Goal: Task Accomplishment & Management: Manage account settings

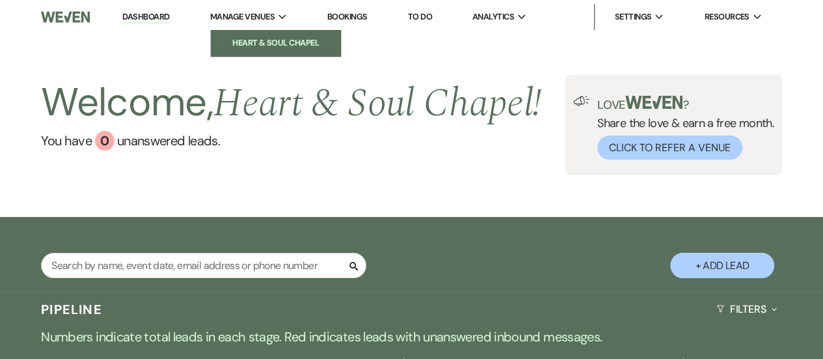
click at [247, 42] on li "Heart & Soul Chapel" at bounding box center [275, 42] width 117 height 13
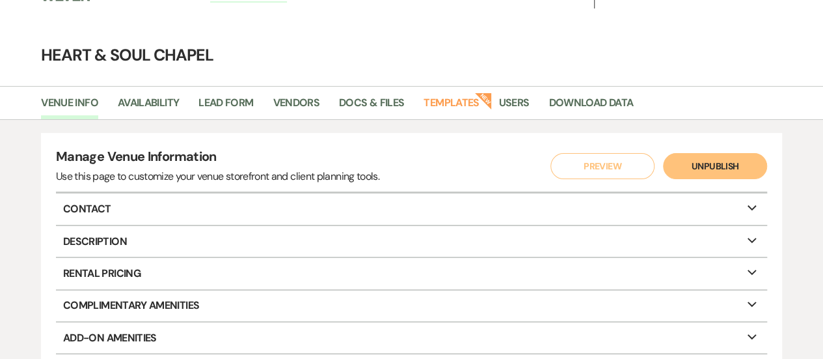
scroll to position [22, 0]
click at [372, 102] on link "Docs & Files" at bounding box center [371, 106] width 65 height 25
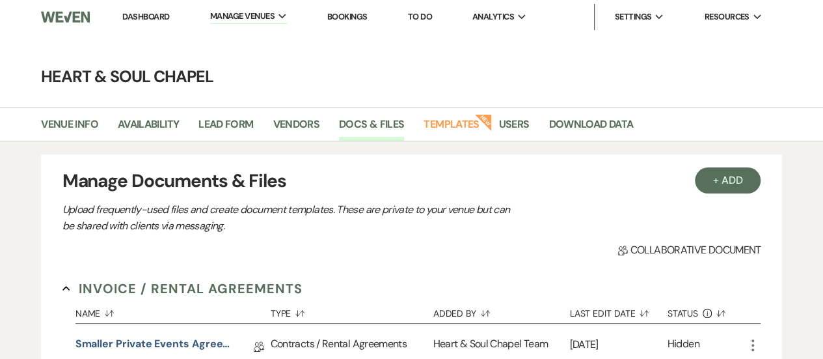
click at [133, 15] on link "Dashboard" at bounding box center [145, 16] width 47 height 11
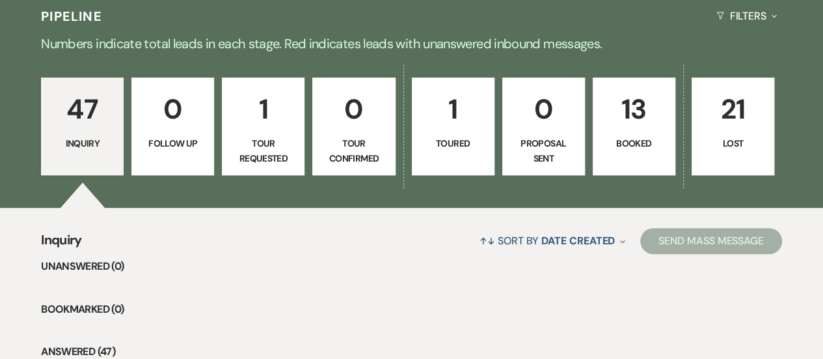
scroll to position [292, 0]
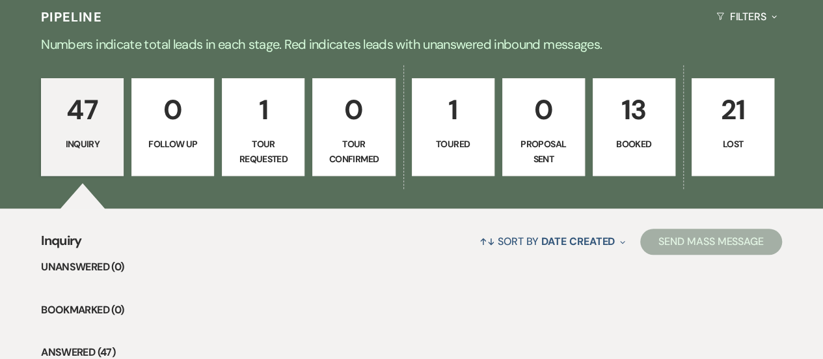
click at [633, 135] on link "13 Booked" at bounding box center [634, 127] width 83 height 98
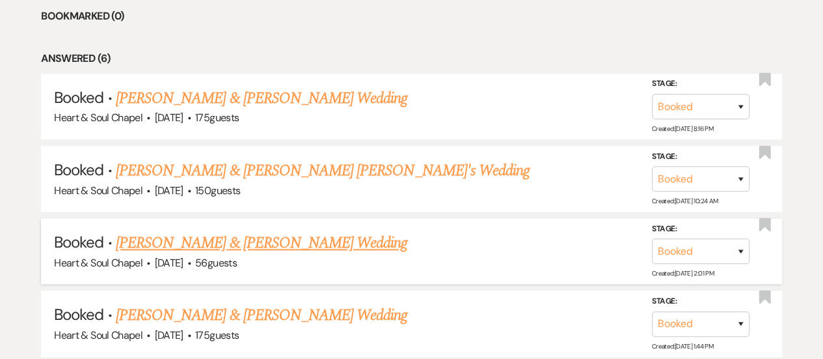
scroll to position [585, 0]
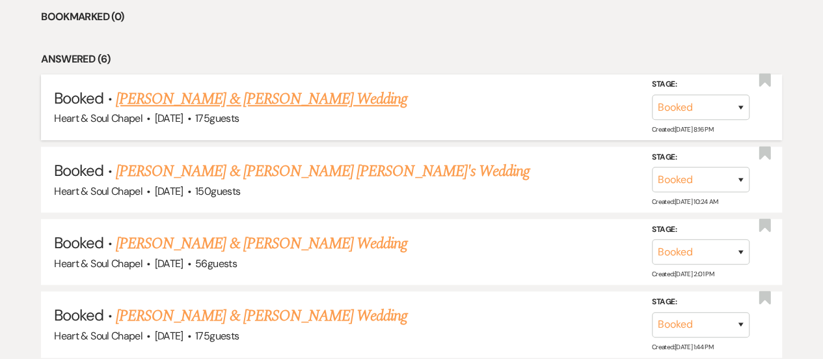
click at [258, 97] on link "[PERSON_NAME] & [PERSON_NAME] Wedding" at bounding box center [262, 98] width 292 height 23
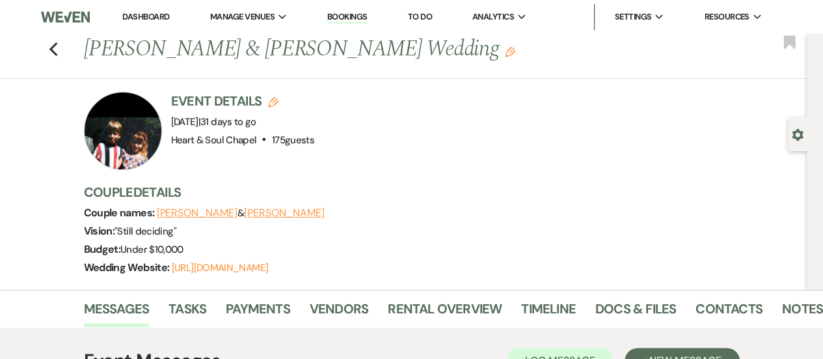
scroll to position [44, 0]
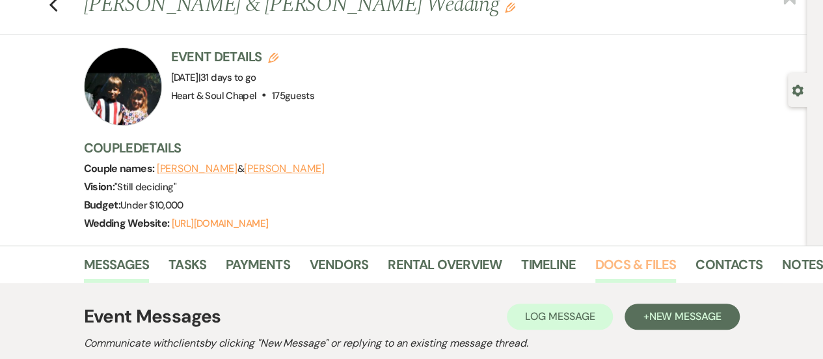
click at [613, 262] on link "Docs & Files" at bounding box center [636, 268] width 81 height 29
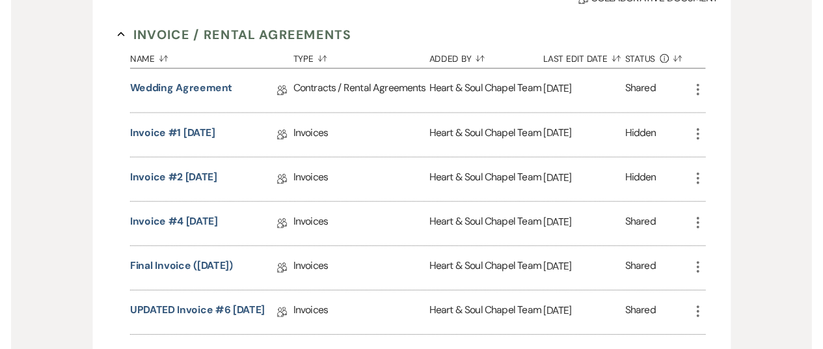
scroll to position [422, 0]
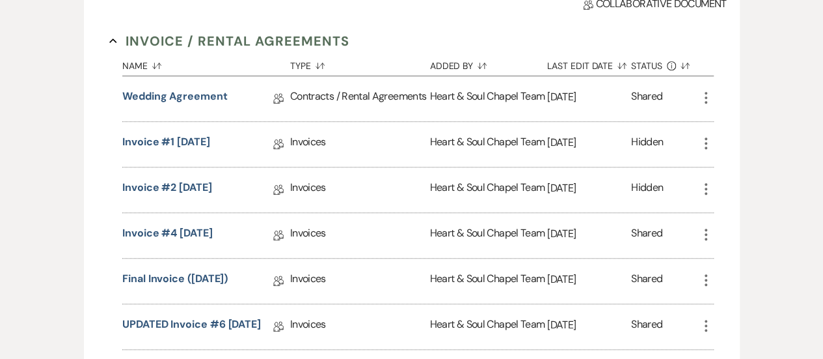
click at [706, 98] on icon "More" at bounding box center [706, 98] width 16 height 16
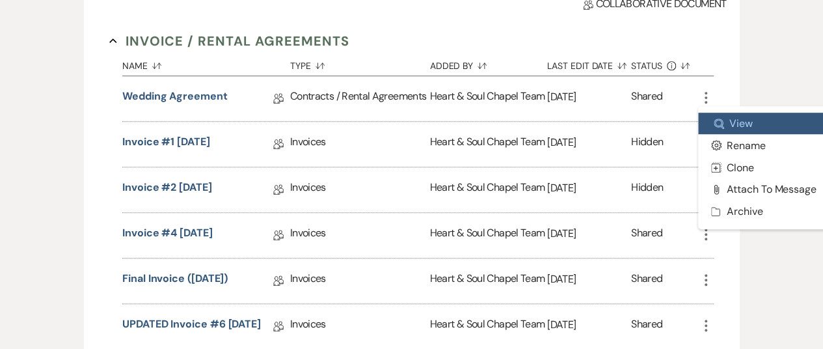
click at [724, 116] on link "Zoom View" at bounding box center [763, 124] width 131 height 22
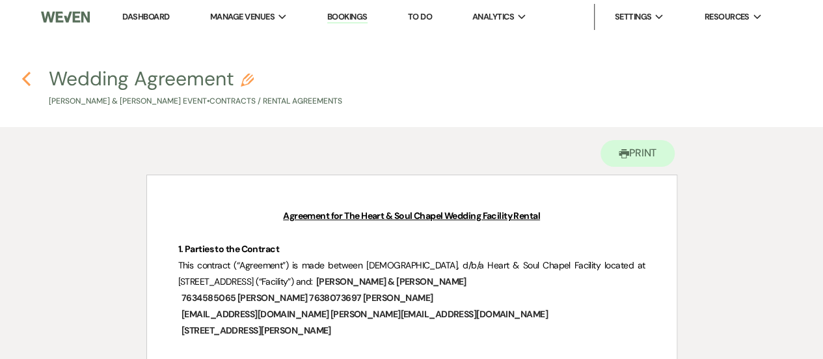
click at [30, 75] on icon "Previous" at bounding box center [26, 79] width 10 height 16
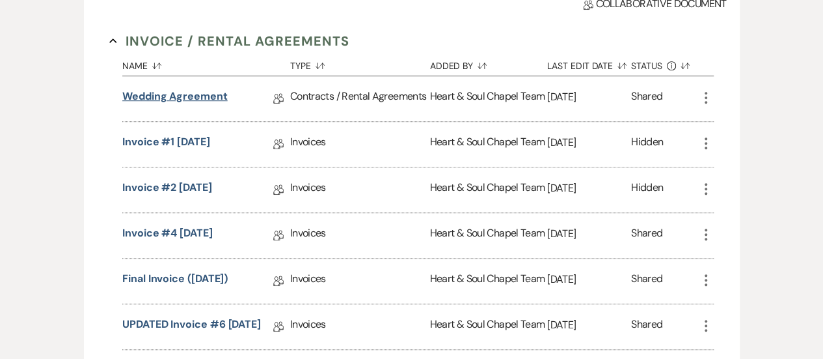
click at [200, 92] on link "Wedding Agreement" at bounding box center [174, 99] width 105 height 20
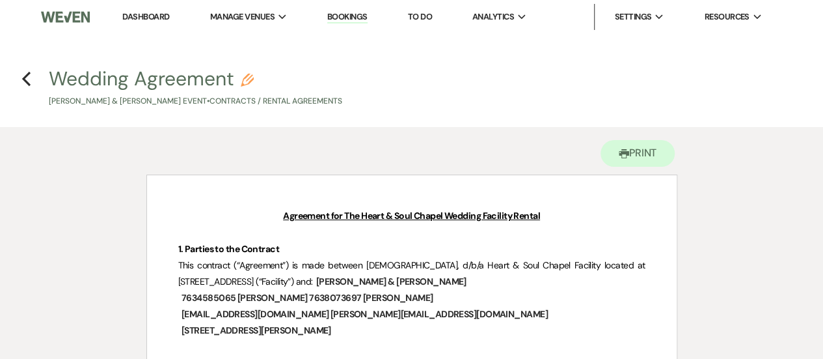
click at [18, 71] on h4 "Previous Wedding Agreement Pencil [PERSON_NAME] & [PERSON_NAME] Event • Contrac…" at bounding box center [411, 86] width 823 height 42
click at [28, 80] on icon "Previous" at bounding box center [26, 79] width 10 height 16
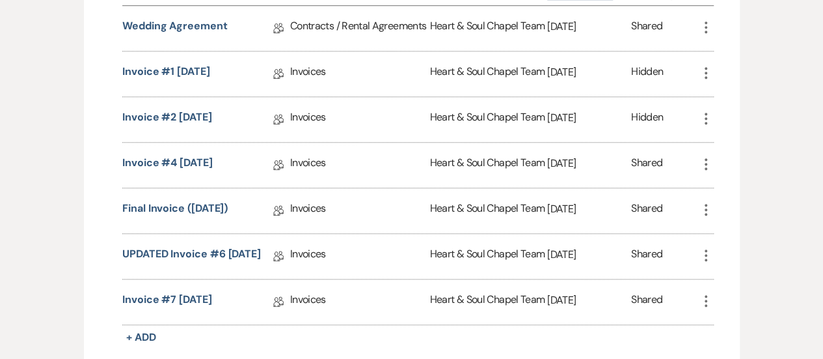
scroll to position [497, 0]
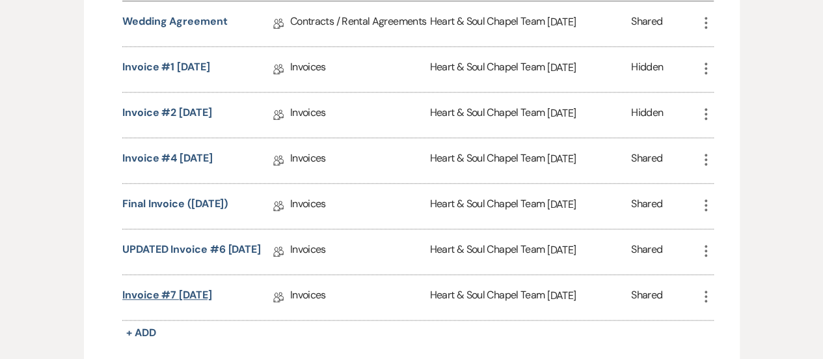
click at [189, 297] on link "Invoice #7 [DATE]" at bounding box center [167, 297] width 90 height 20
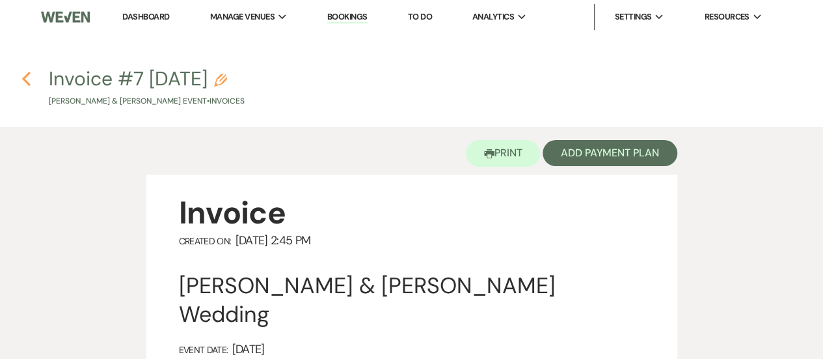
click at [25, 80] on use "button" at bounding box center [26, 79] width 8 height 14
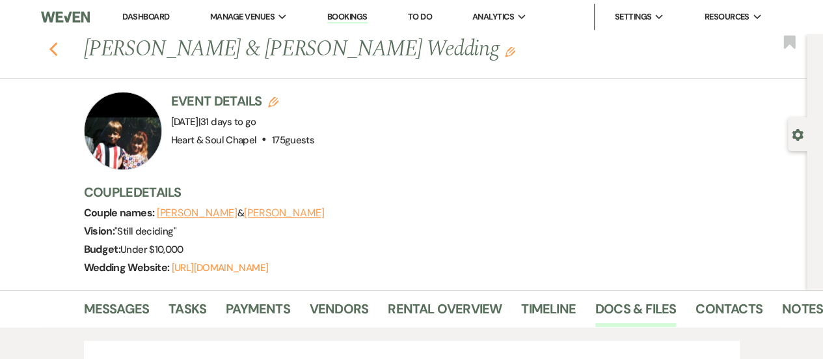
click at [57, 46] on use "button" at bounding box center [53, 49] width 8 height 14
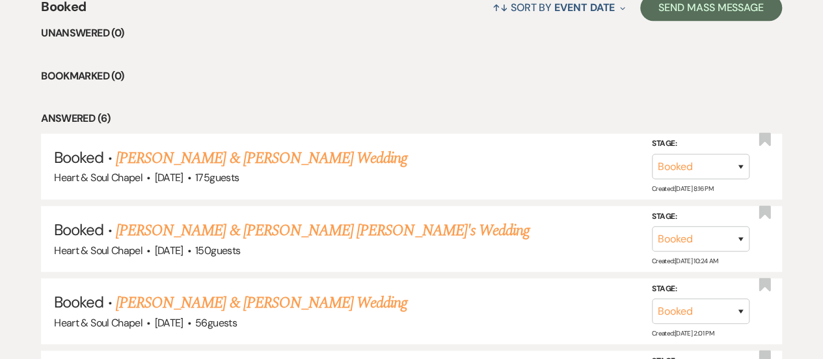
scroll to position [527, 0]
click at [348, 160] on link "[PERSON_NAME] & [PERSON_NAME] Wedding" at bounding box center [262, 157] width 292 height 23
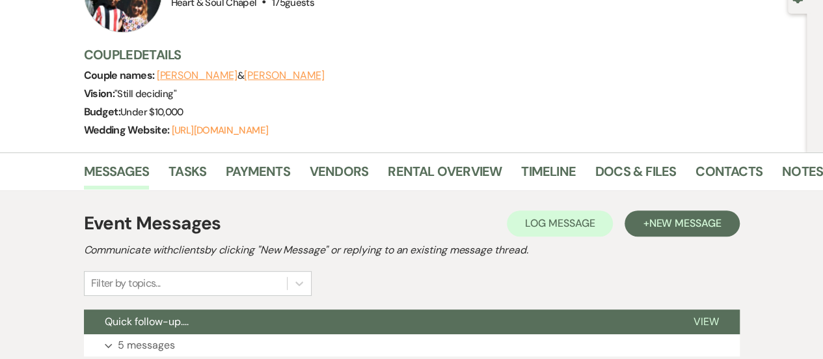
scroll to position [138, 0]
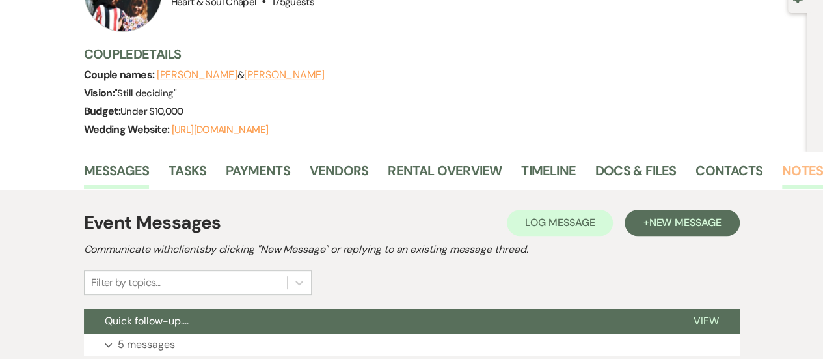
click at [788, 169] on link "Notes" at bounding box center [802, 174] width 41 height 29
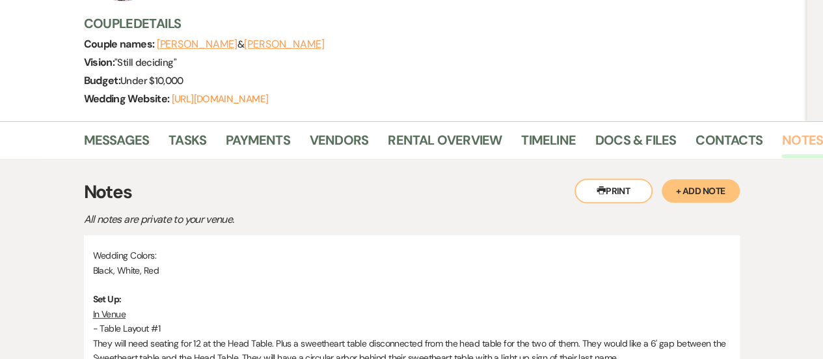
scroll to position [168, 0]
click at [592, 185] on button "Printer Print" at bounding box center [614, 191] width 78 height 25
click at [613, 131] on link "Docs & Files" at bounding box center [636, 144] width 81 height 29
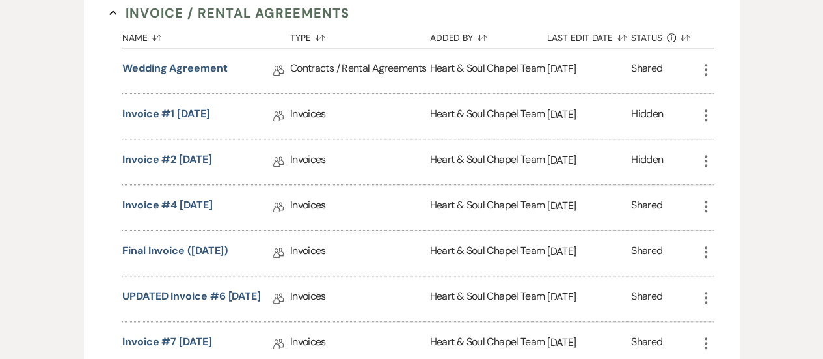
scroll to position [450, 0]
click at [703, 65] on icon "More" at bounding box center [706, 69] width 16 height 16
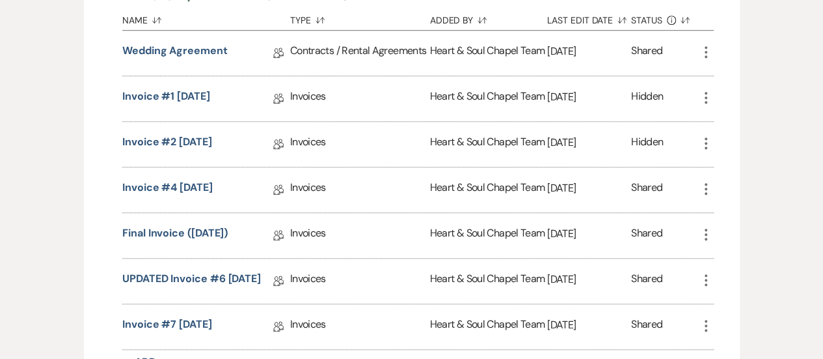
scroll to position [431, 0]
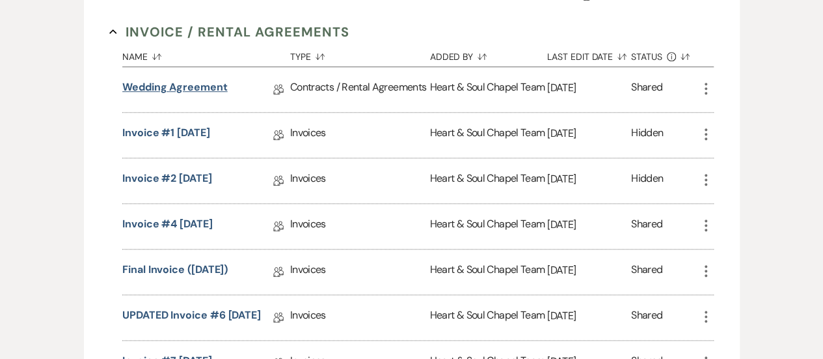
click at [215, 81] on link "Wedding Agreement" at bounding box center [174, 89] width 105 height 20
